Goal: Information Seeking & Learning: Learn about a topic

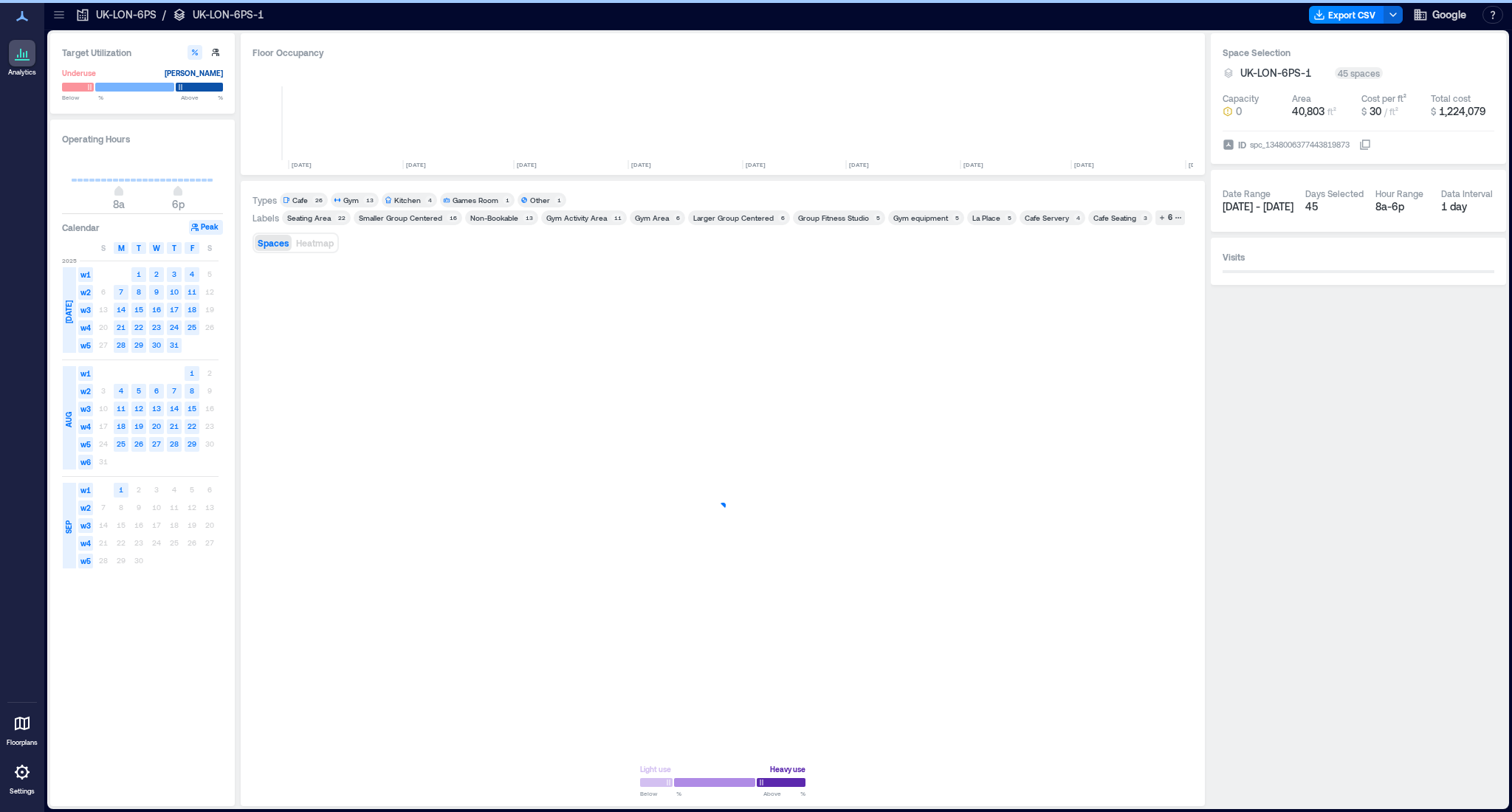
scroll to position [0, 339]
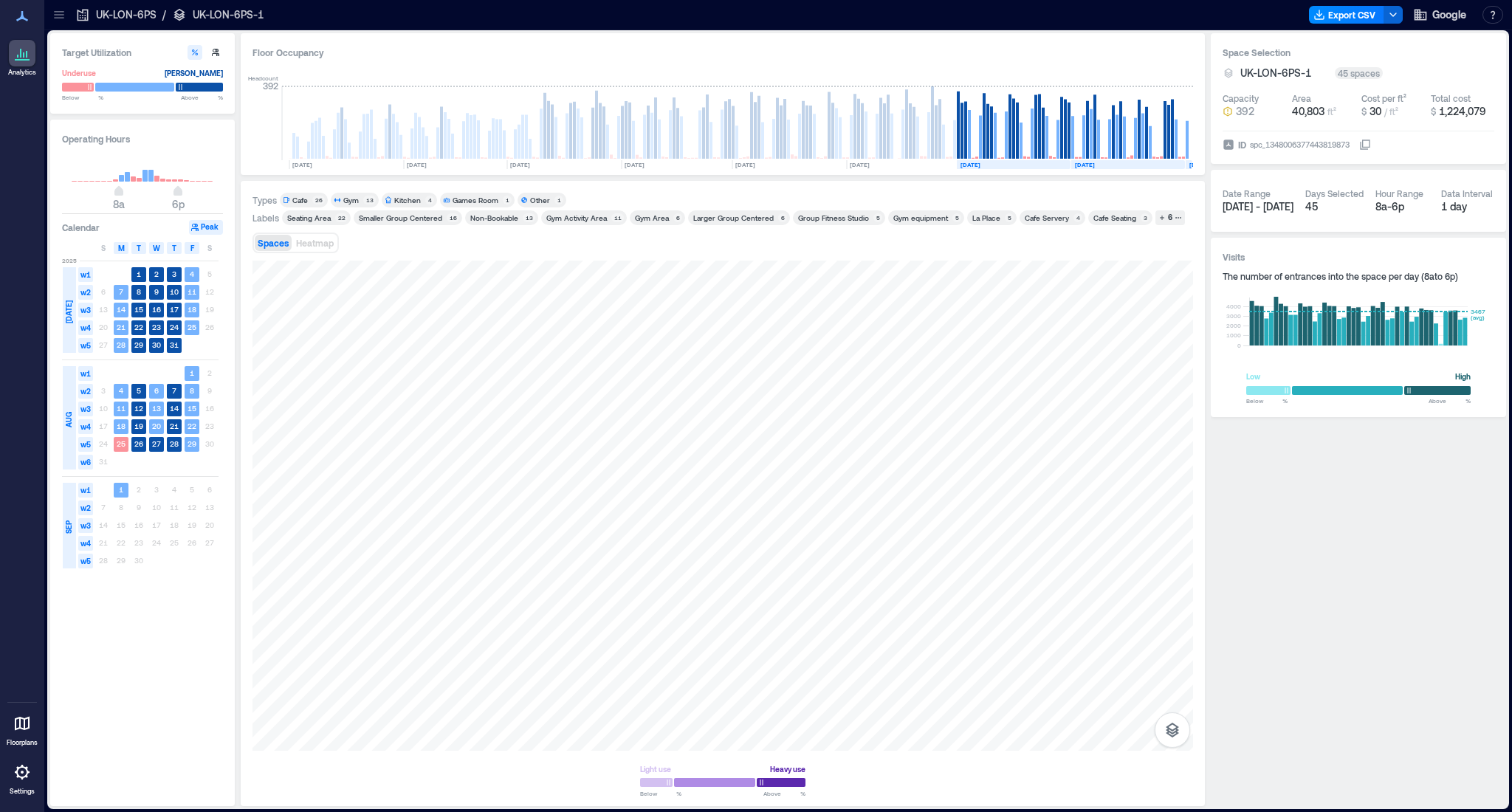
click at [232, 12] on p "UK-LON-6PS-1" at bounding box center [228, 14] width 71 height 15
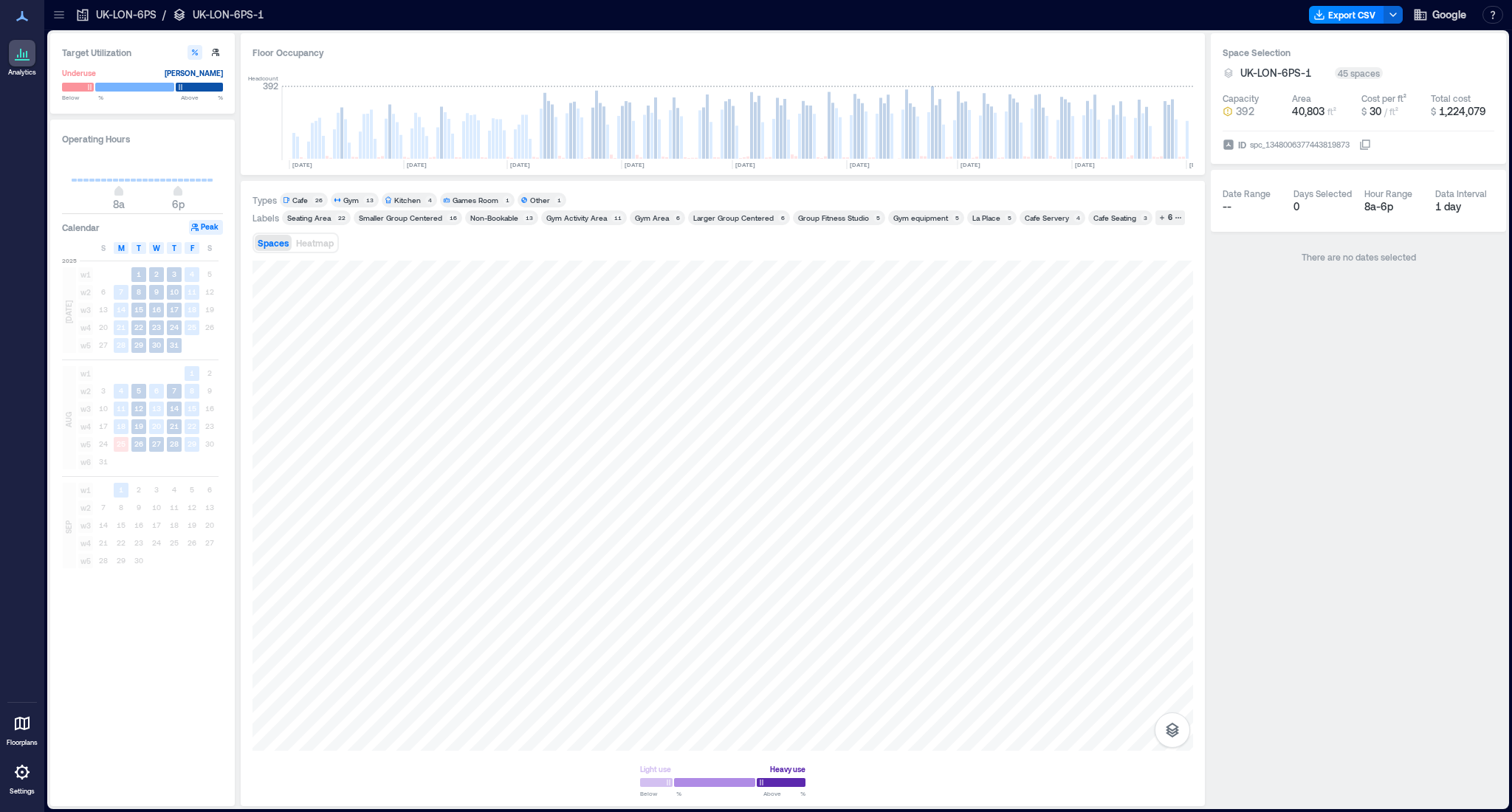
click at [232, 12] on p "UK-LON-6PS-1" at bounding box center [228, 14] width 71 height 15
click at [231, 17] on p "UK-LON-6PS-1" at bounding box center [228, 14] width 71 height 15
click at [298, 52] on div "Floor Occupancy" at bounding box center [723, 52] width 941 height 15
click at [23, 54] on icon at bounding box center [24, 55] width 2 height 5
click at [82, 17] on icon at bounding box center [82, 14] width 15 height 15
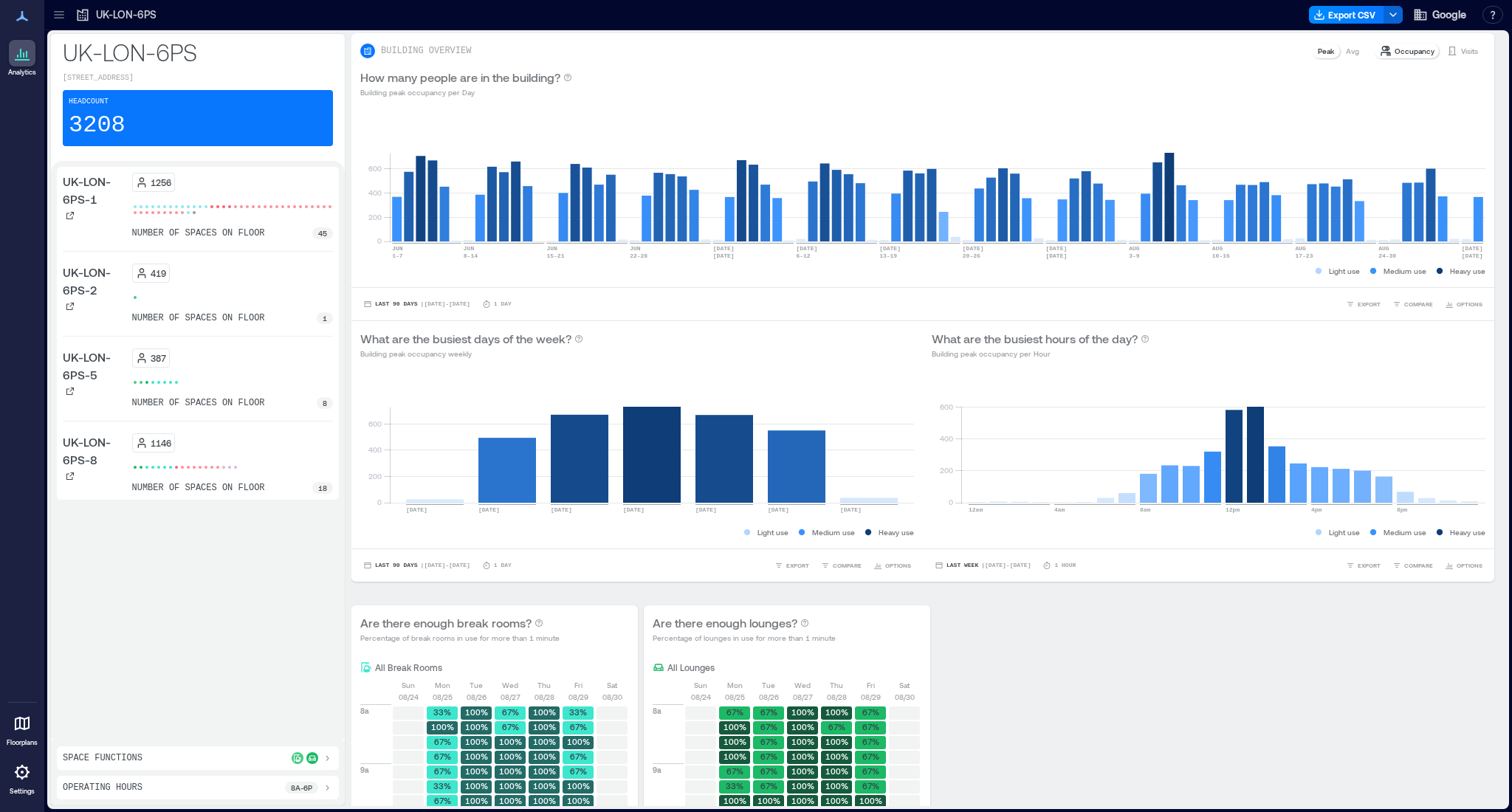
click at [75, 198] on p "UK-LON-6PS-1" at bounding box center [95, 190] width 63 height 35
click at [91, 279] on p "UK-LON-6PS-2" at bounding box center [95, 281] width 63 height 35
click at [91, 198] on p "UK-LON-6PS-1" at bounding box center [95, 190] width 63 height 35
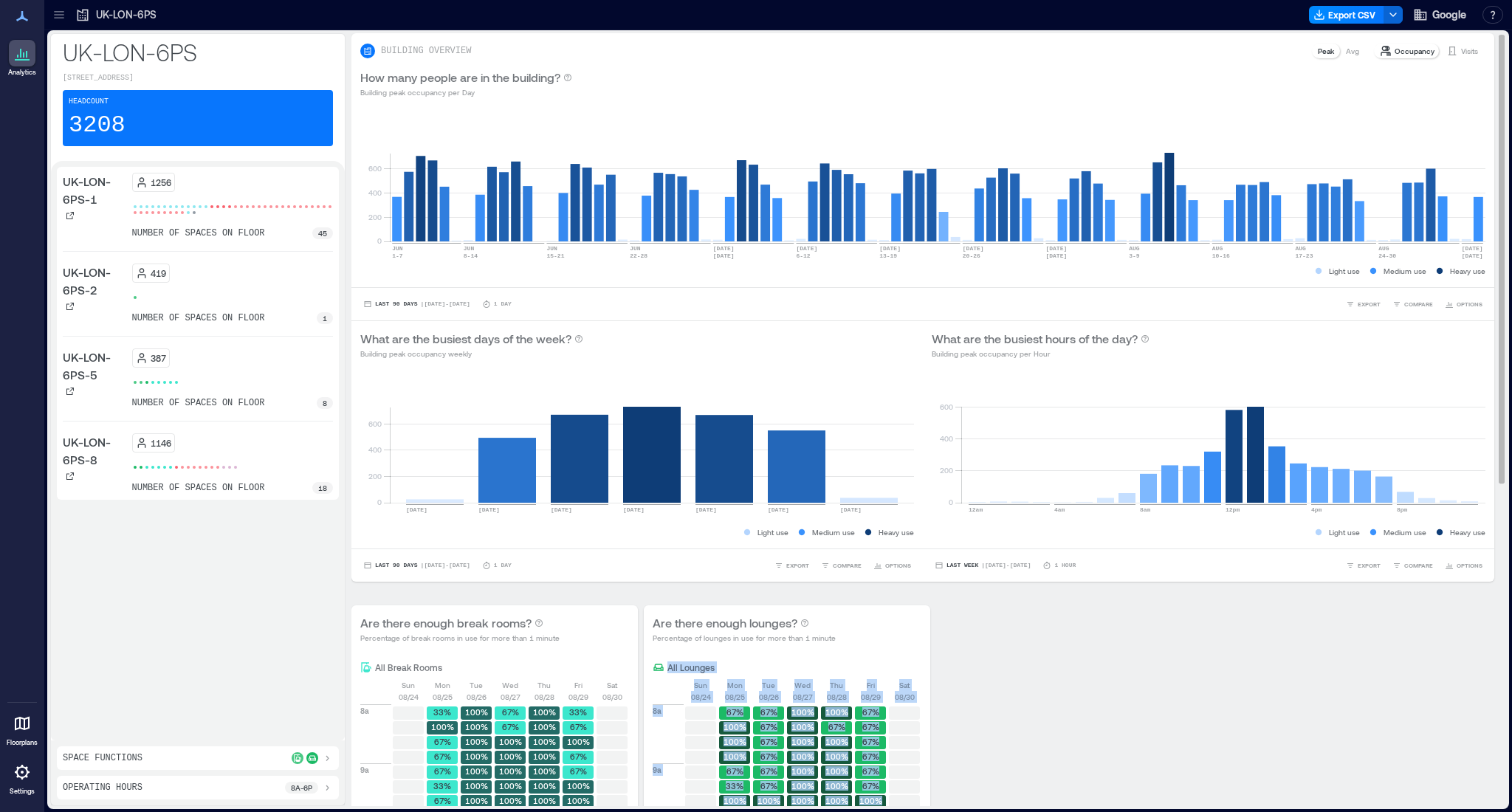
drag, startPoint x: 1501, startPoint y: 353, endPoint x: 1440, endPoint y: 635, distance: 288.5
click at [1440, 635] on div "BUILDING OVERVIEW Peak Avg Occupancy Visits How many people are in the building…" at bounding box center [929, 419] width 1155 height 773
drag, startPoint x: 1502, startPoint y: 465, endPoint x: 1497, endPoint y: 610, distance: 145.1
click at [1497, 610] on div "BUILDING OVERVIEW Peak Avg Occupancy Visits How many people are in the building…" at bounding box center [929, 419] width 1155 height 773
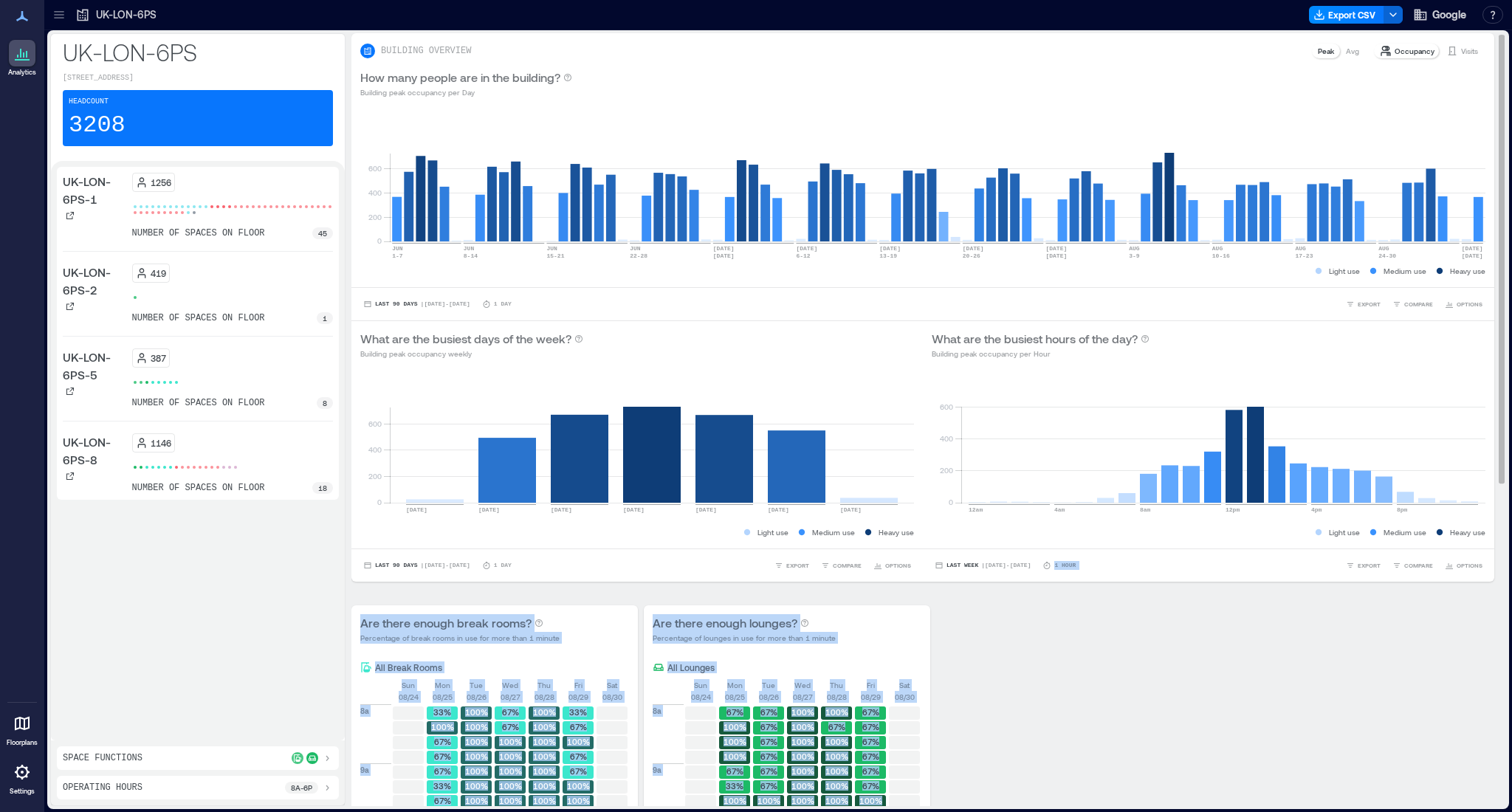
drag, startPoint x: 1504, startPoint y: 434, endPoint x: 1505, endPoint y: 545, distance: 111.0
click at [1505, 545] on div "BUILDING OVERVIEW Peak Avg Occupancy Visits How many people are in the building…" at bounding box center [929, 419] width 1155 height 773
click at [1475, 554] on div "Last Week | [DATE] - [DATE] 1 Hour EXPORT COMPARE OPTIONS" at bounding box center [1209, 566] width 572 height 33
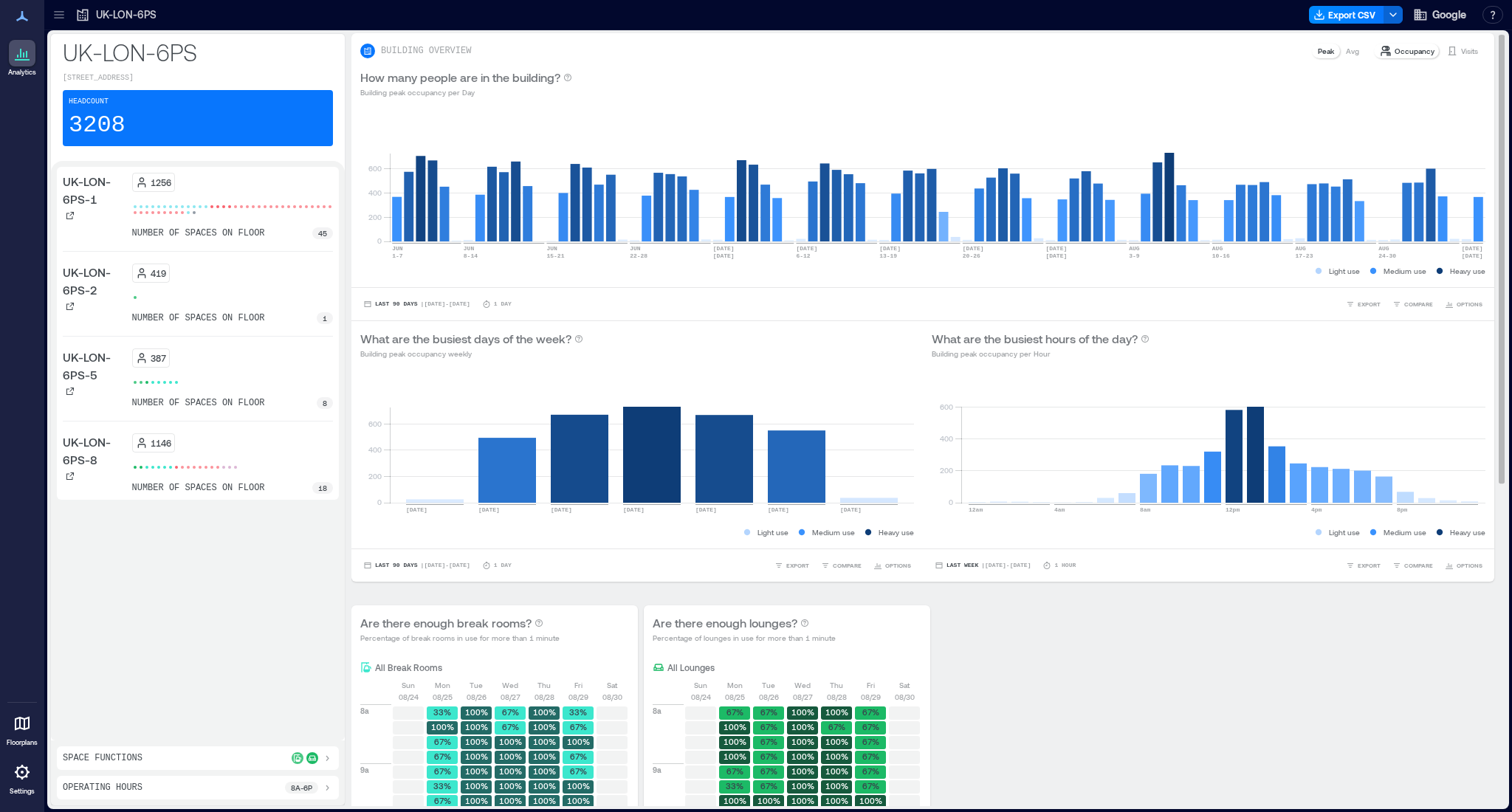
click at [86, 288] on p "UK-LON-6PS-2" at bounding box center [95, 281] width 63 height 35
click at [267, 317] on div "number of spaces on floor 1" at bounding box center [233, 317] width 202 height 11
click at [122, 17] on p "UK-LON-6PS" at bounding box center [125, 14] width 61 height 15
click at [70, 215] on icon at bounding box center [70, 216] width 7 height 7
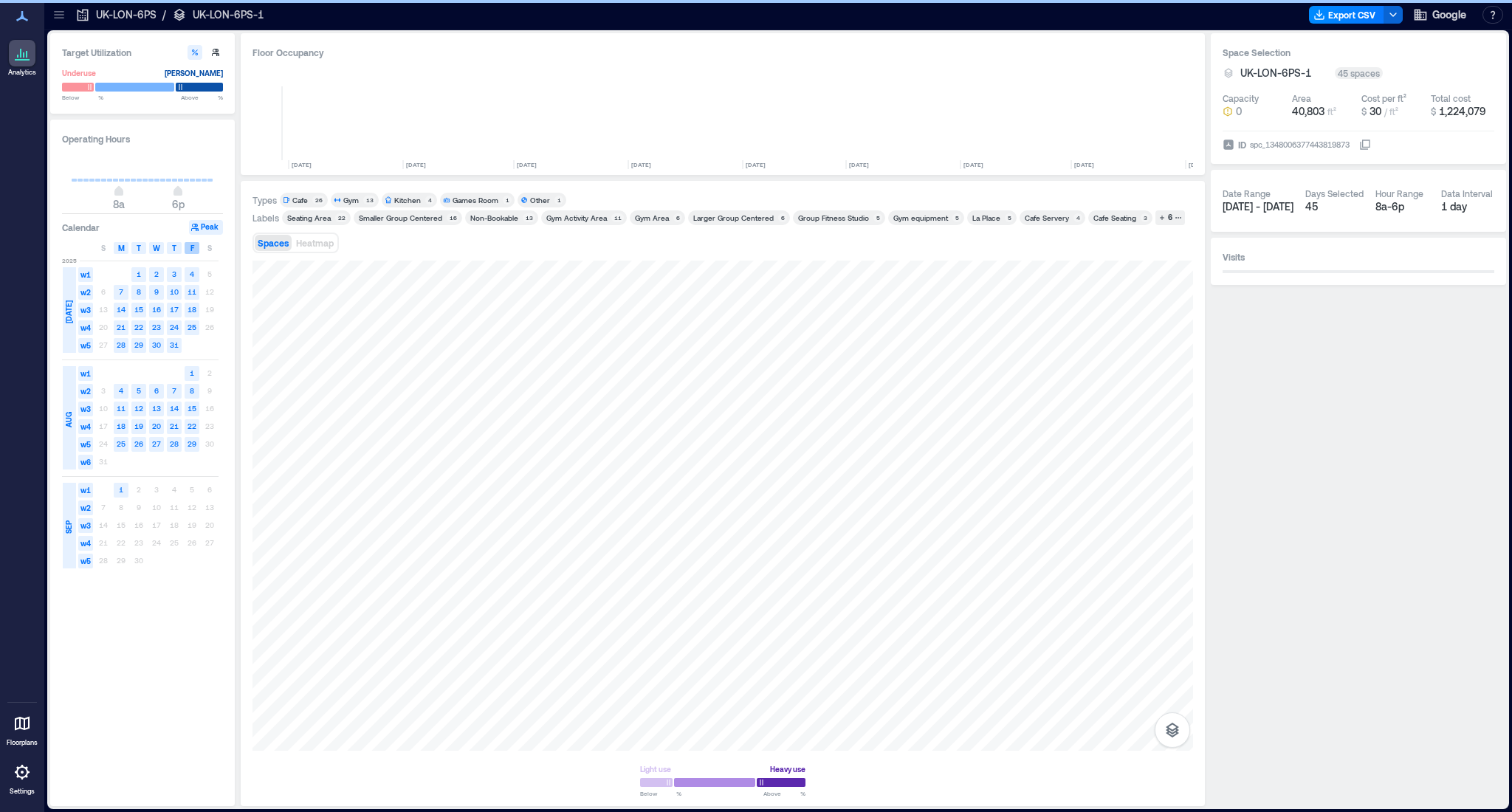
scroll to position [0, 339]
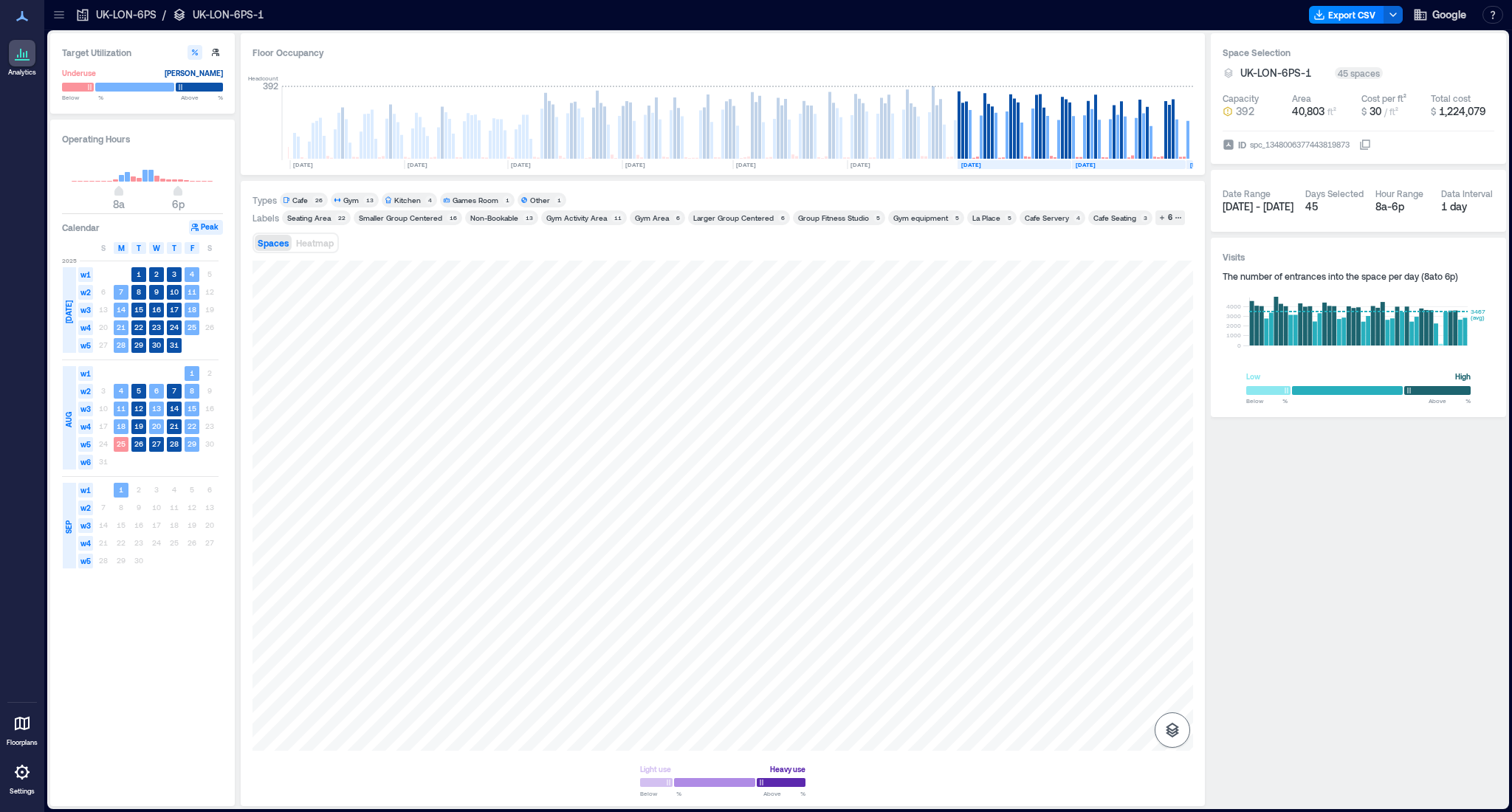
click at [1167, 731] on icon "button" at bounding box center [1173, 730] width 18 height 18
click at [1172, 688] on icon "button" at bounding box center [1172, 687] width 13 height 13
click at [321, 219] on div "Seating Area" at bounding box center [309, 217] width 44 height 11
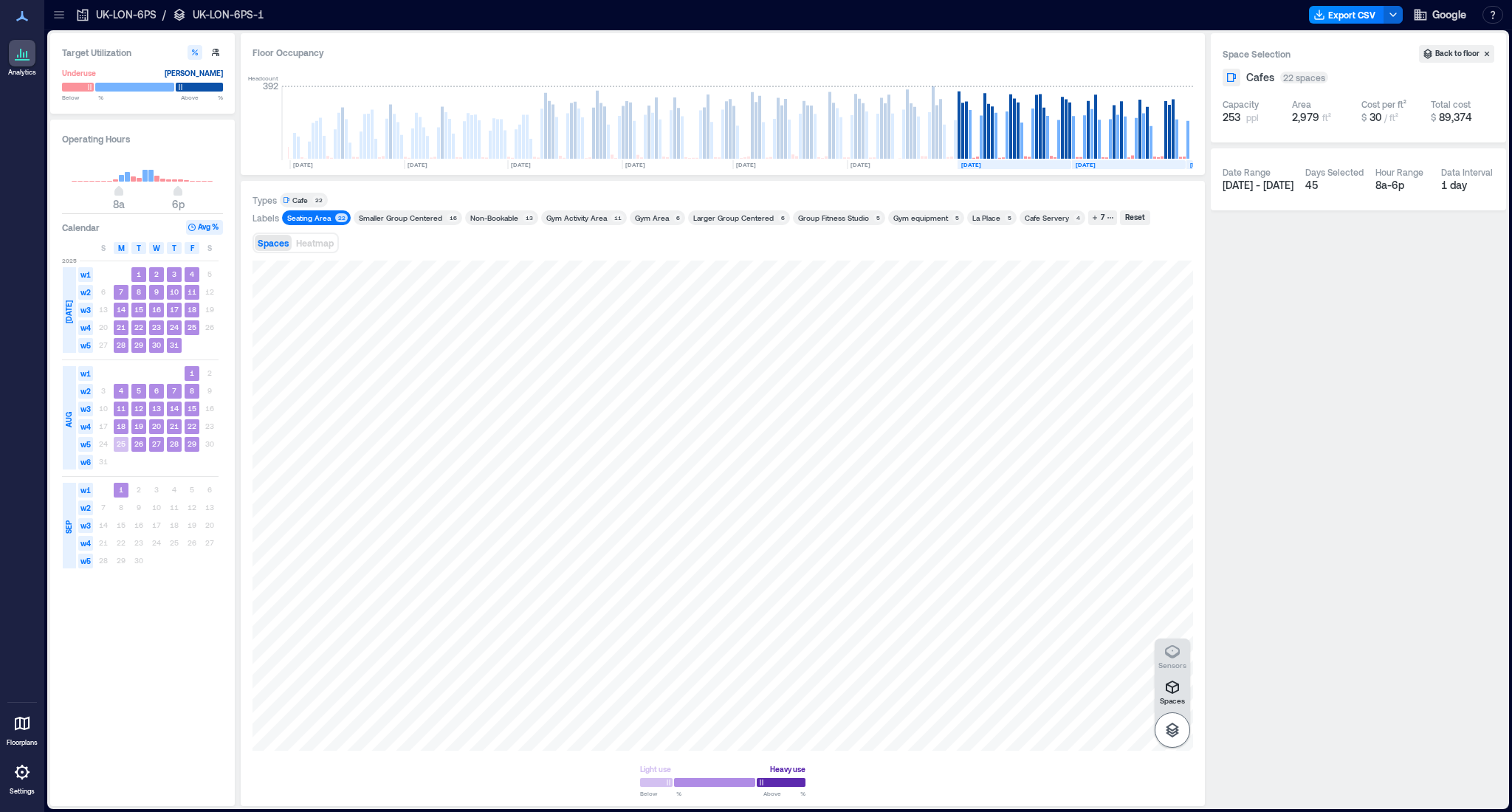
click at [1171, 737] on icon "button" at bounding box center [1173, 730] width 18 height 18
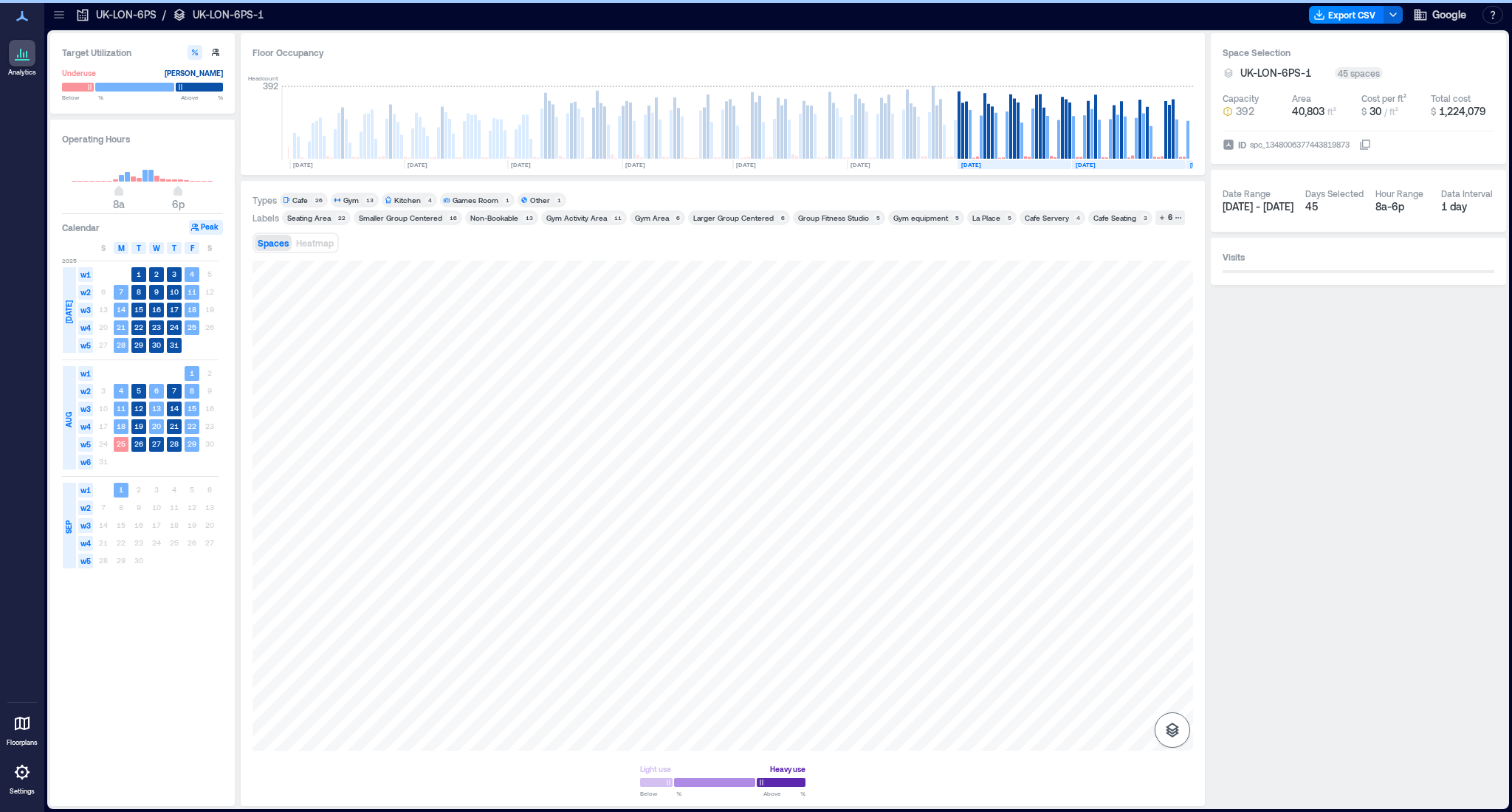
click at [1174, 725] on icon "button" at bounding box center [1172, 730] width 13 height 15
click at [1174, 691] on icon "button" at bounding box center [1173, 687] width 18 height 18
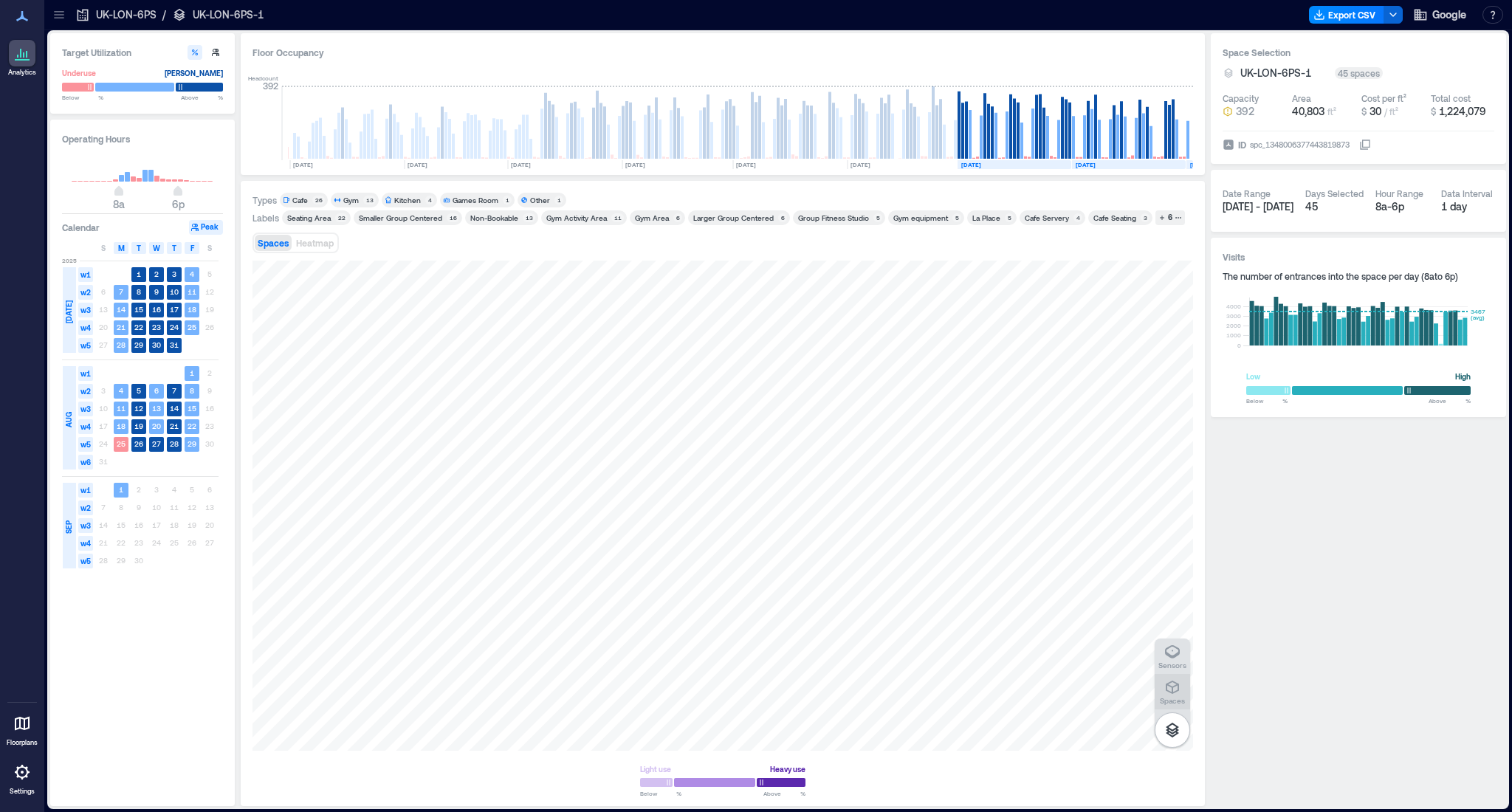
click at [1172, 693] on icon "button" at bounding box center [1172, 687] width 13 height 13
click at [325, 216] on div "Seating Area" at bounding box center [309, 217] width 44 height 11
